Goal: Task Accomplishment & Management: Manage account settings

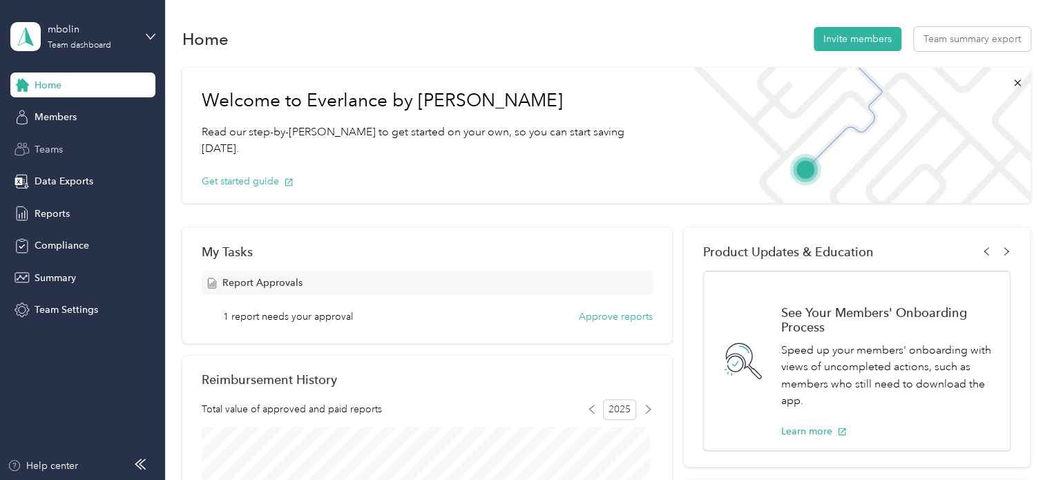
click at [46, 152] on span "Teams" at bounding box center [49, 149] width 28 height 15
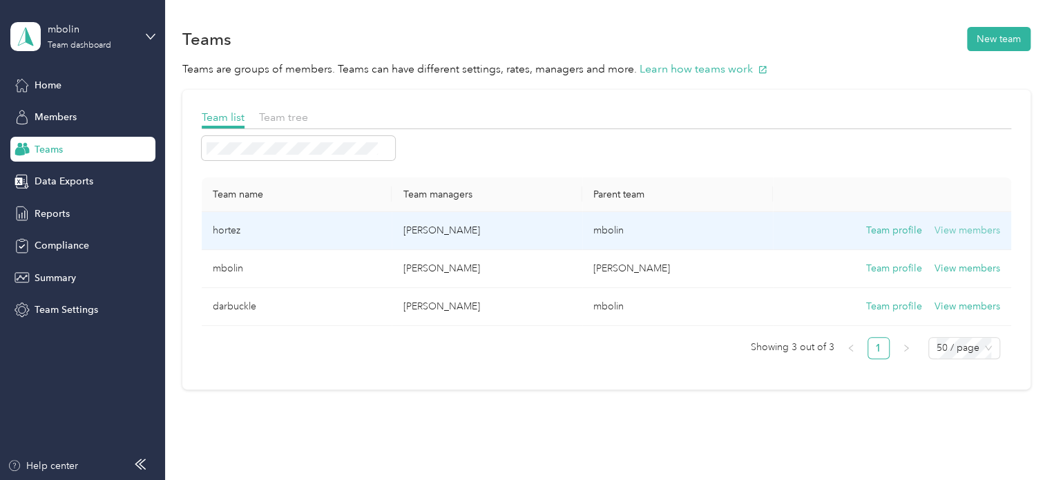
click at [964, 229] on button "View members" at bounding box center [968, 230] width 66 height 15
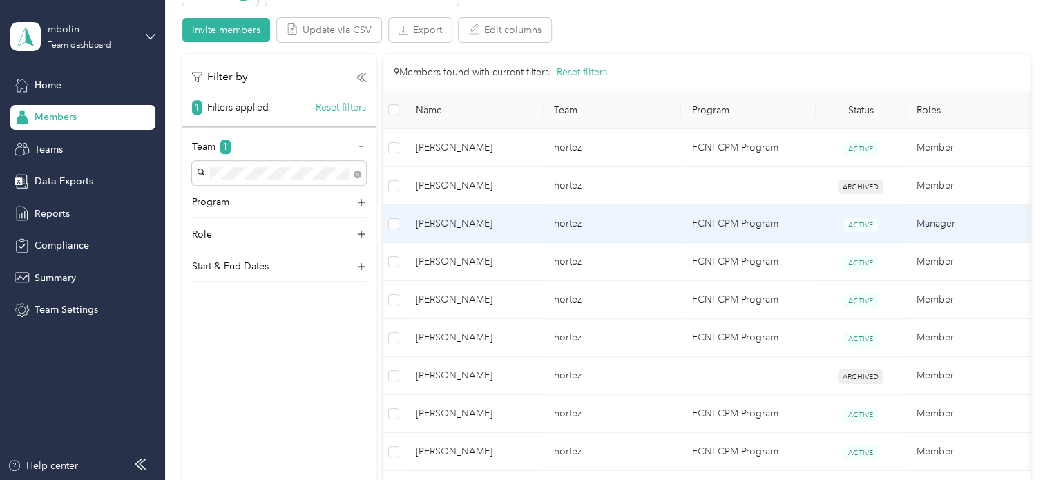
scroll to position [345, 0]
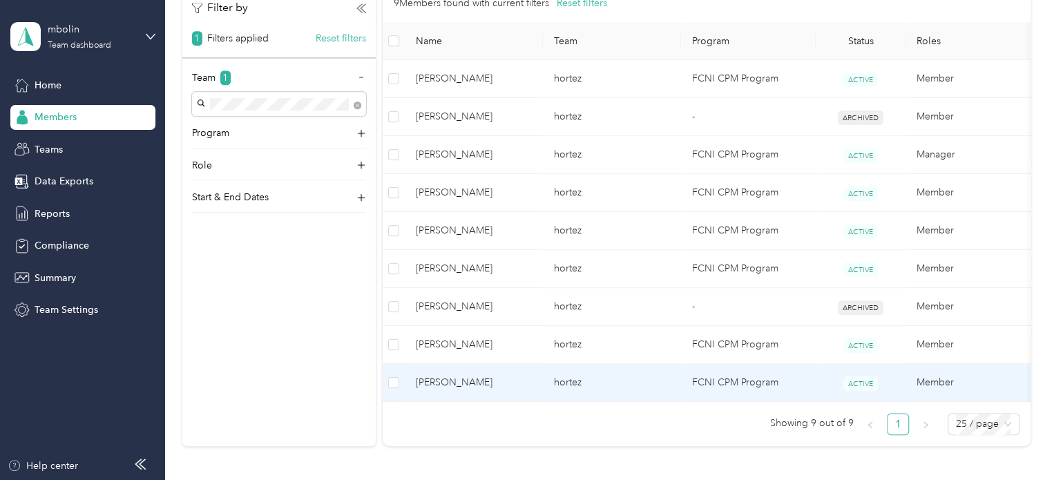
click at [491, 384] on span "[PERSON_NAME]" at bounding box center [474, 382] width 116 height 15
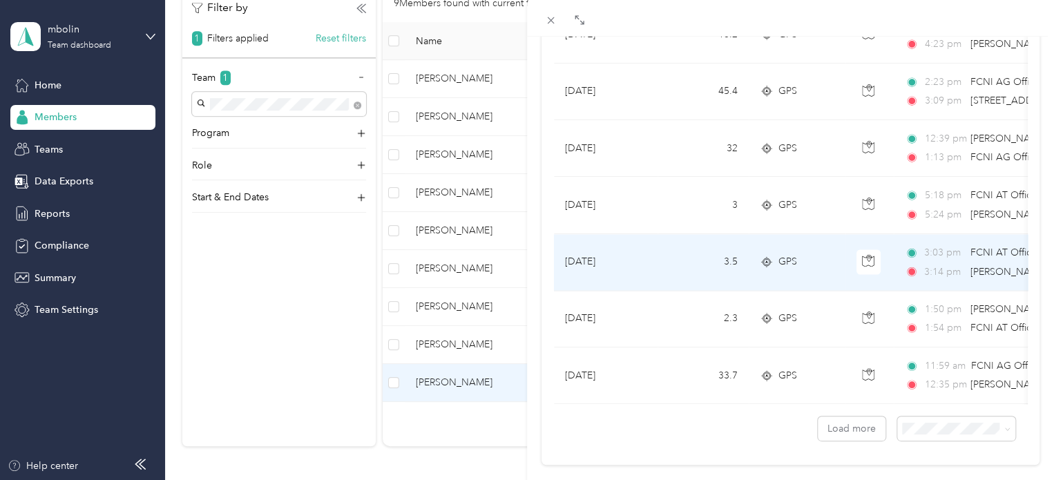
scroll to position [1282, 0]
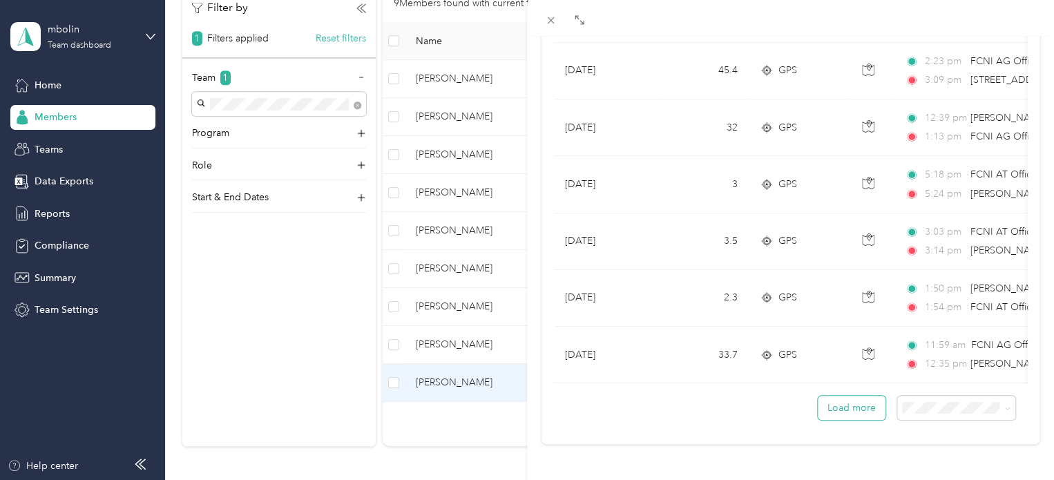
click at [847, 404] on button "Load more" at bounding box center [852, 408] width 68 height 24
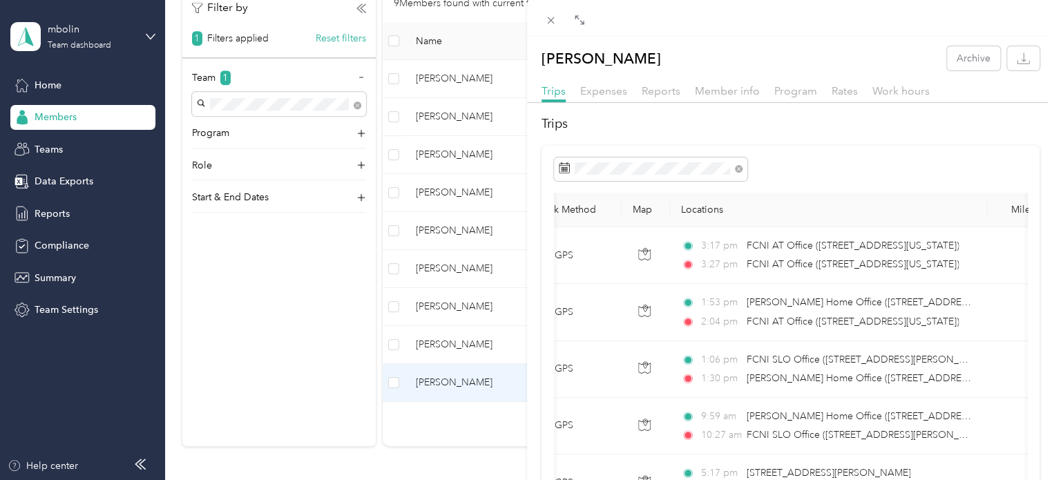
scroll to position [0, 0]
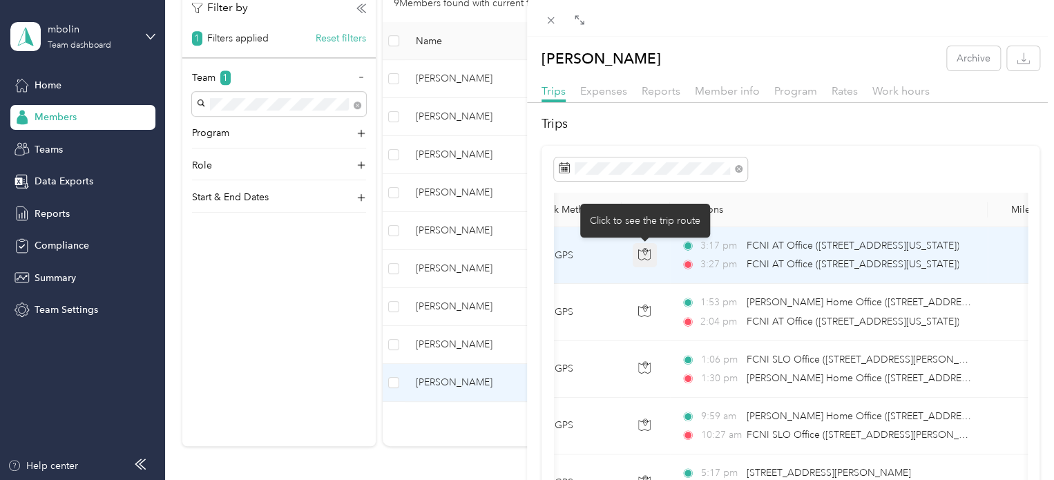
click at [645, 256] on icon "button" at bounding box center [644, 254] width 12 height 12
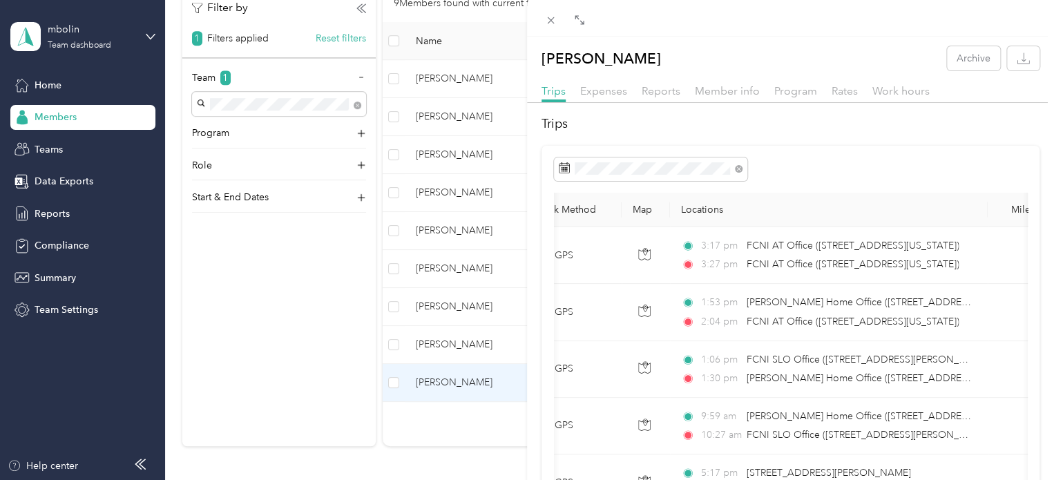
click at [140, 33] on div "[PERSON_NAME] Archive Trips Expenses Reports Member info Program Rates Work hou…" at bounding box center [527, 240] width 1054 height 480
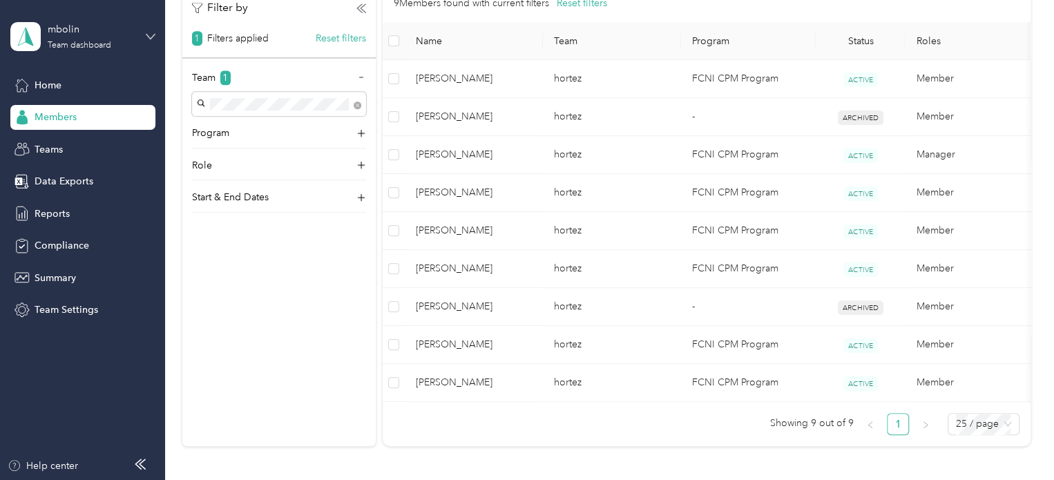
click at [148, 33] on icon at bounding box center [151, 37] width 10 height 10
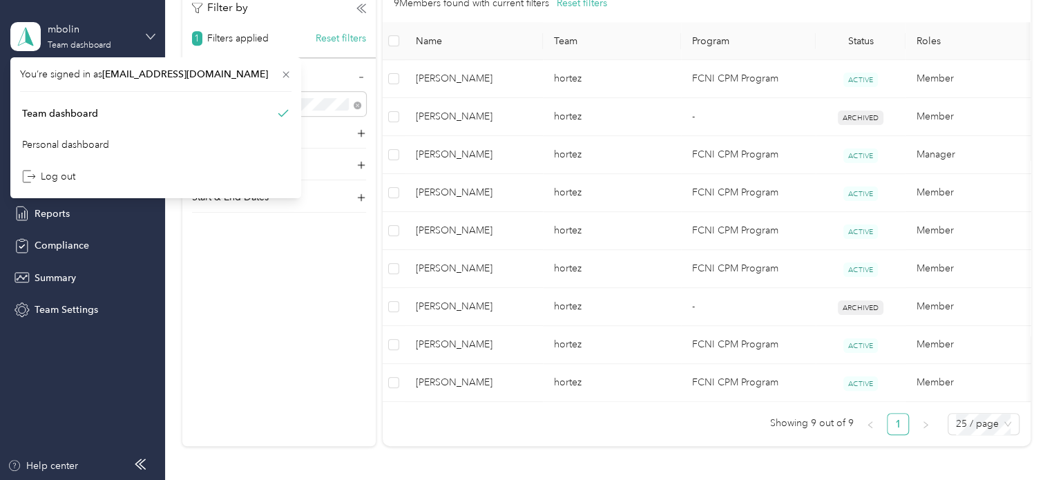
click at [151, 32] on icon at bounding box center [151, 37] width 10 height 10
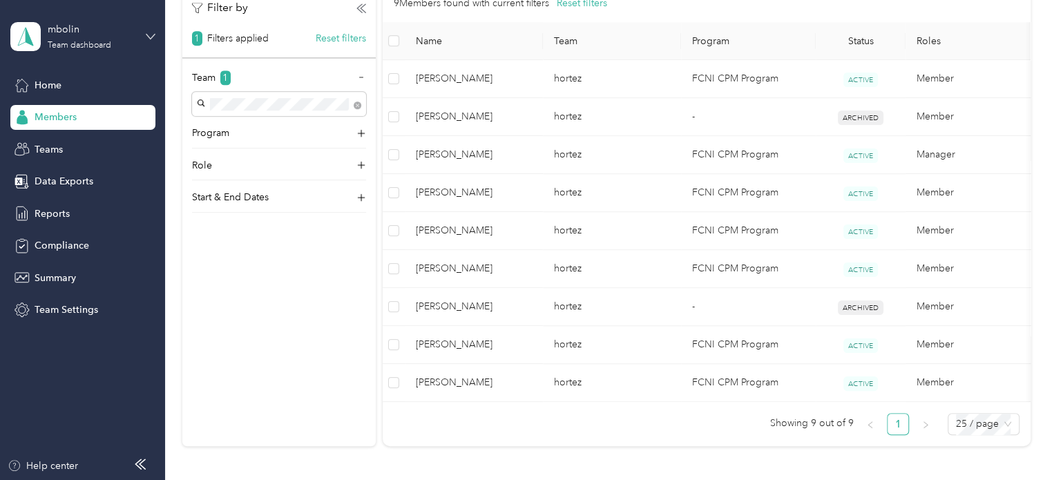
click at [151, 32] on icon at bounding box center [151, 37] width 10 height 10
click at [66, 140] on div "Personal dashboard" at bounding box center [65, 144] width 87 height 15
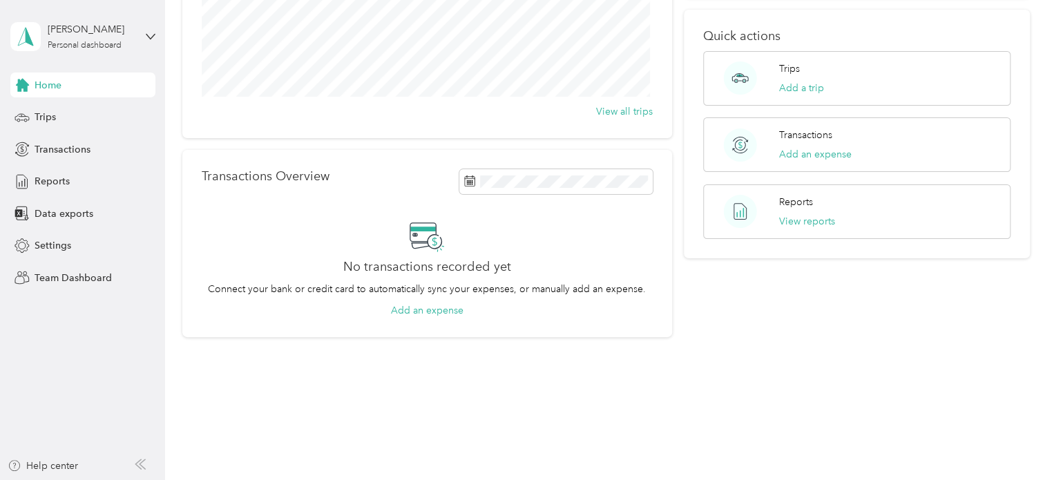
scroll to position [207, 0]
click at [53, 181] on span "Reports" at bounding box center [52, 181] width 35 height 15
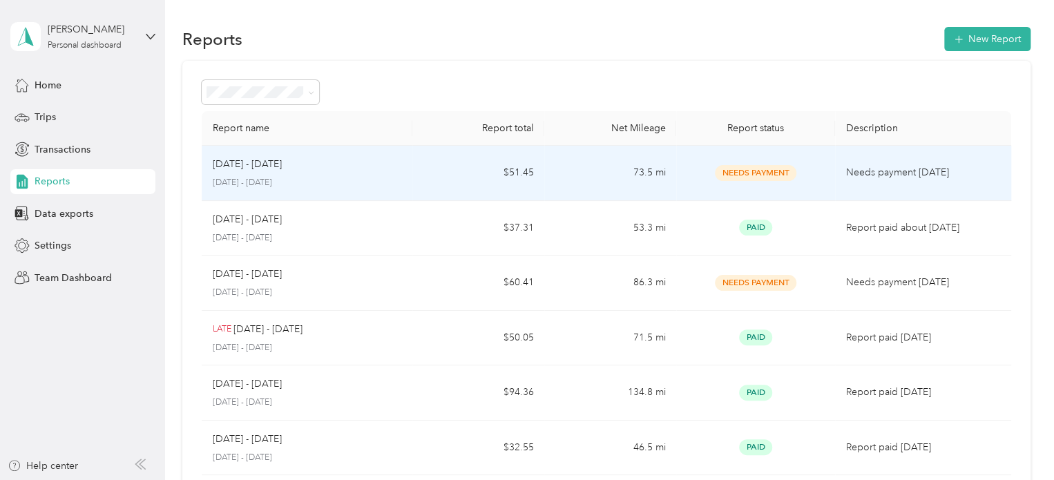
click at [424, 182] on td "$51.45" at bounding box center [478, 173] width 132 height 55
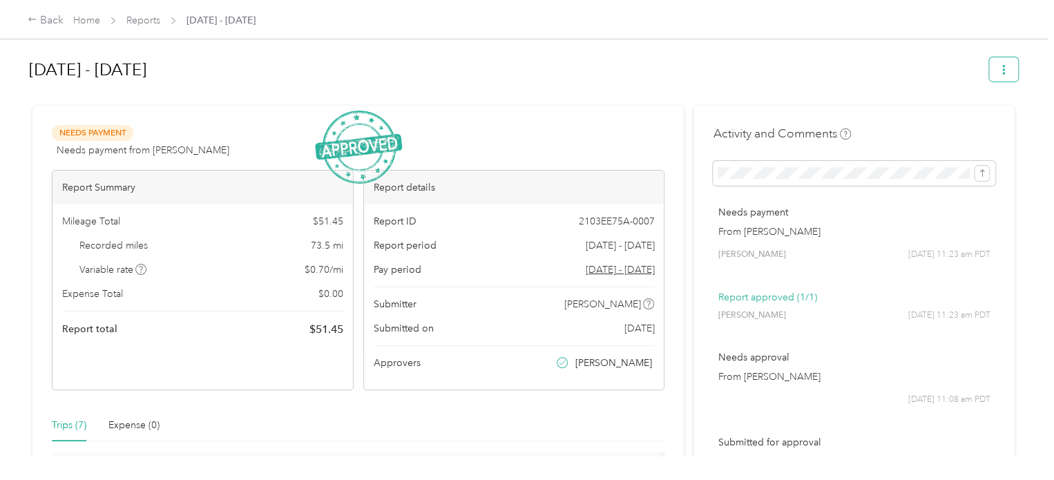
click at [992, 68] on button "button" at bounding box center [1003, 69] width 29 height 24
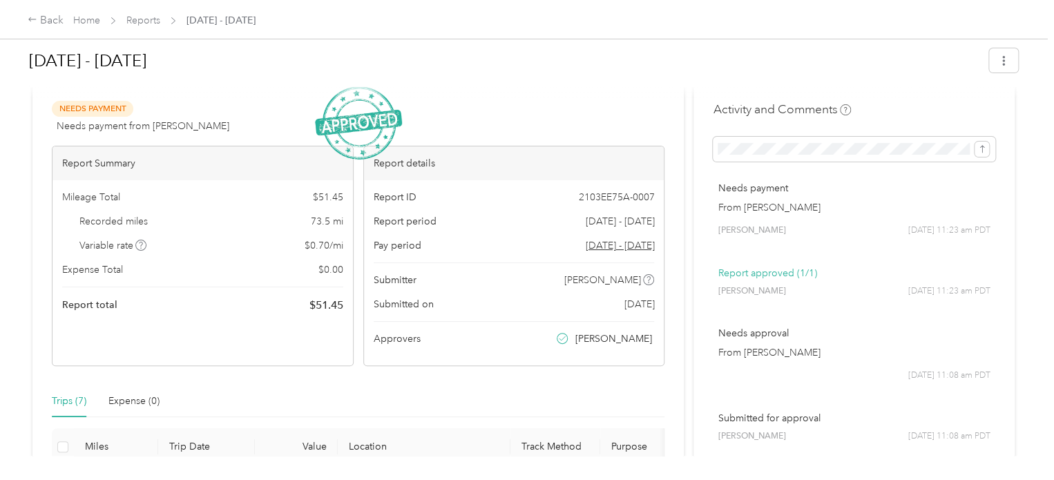
scroll to position [6, 0]
